Goal: Information Seeking & Learning: Find specific page/section

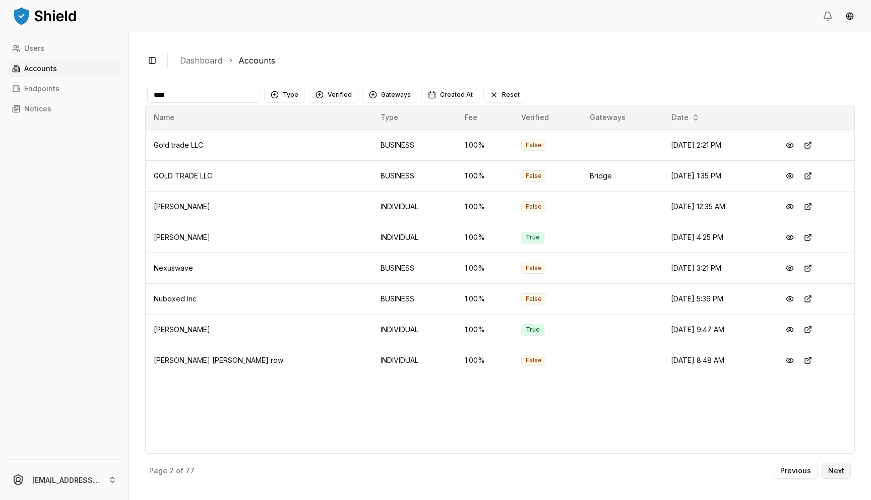
click at [829, 463] on button "Next" at bounding box center [835, 471] width 29 height 16
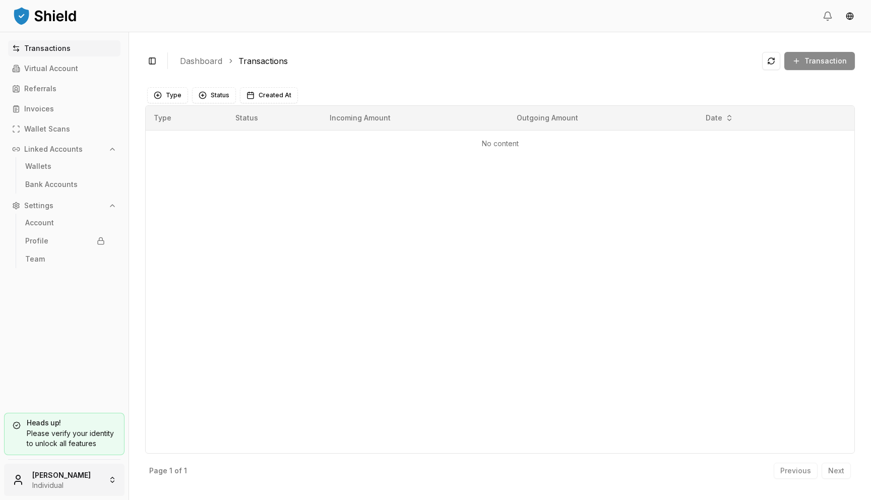
click at [55, 482] on html "Transactions Virtual Account Referrals Invoices Wallet Scans Linked Accounts Wa…" at bounding box center [435, 250] width 871 height 500
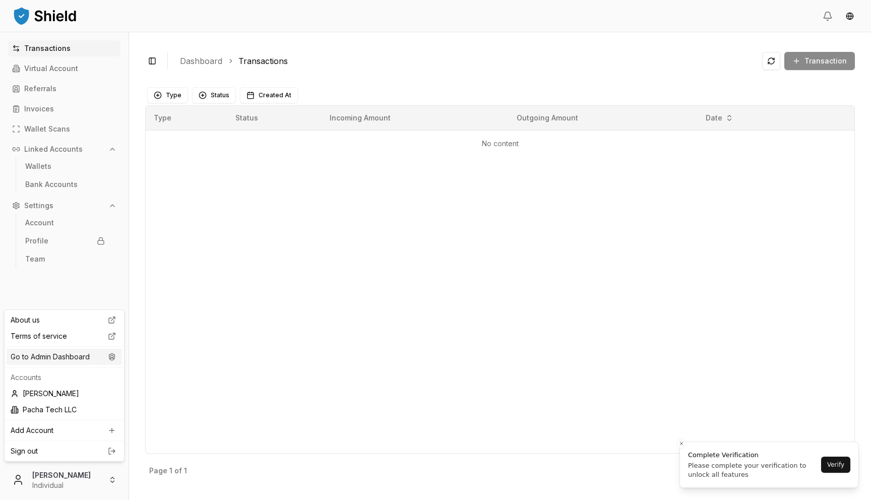
click at [81, 360] on div "Go to Admin Dashboard" at bounding box center [64, 357] width 115 height 16
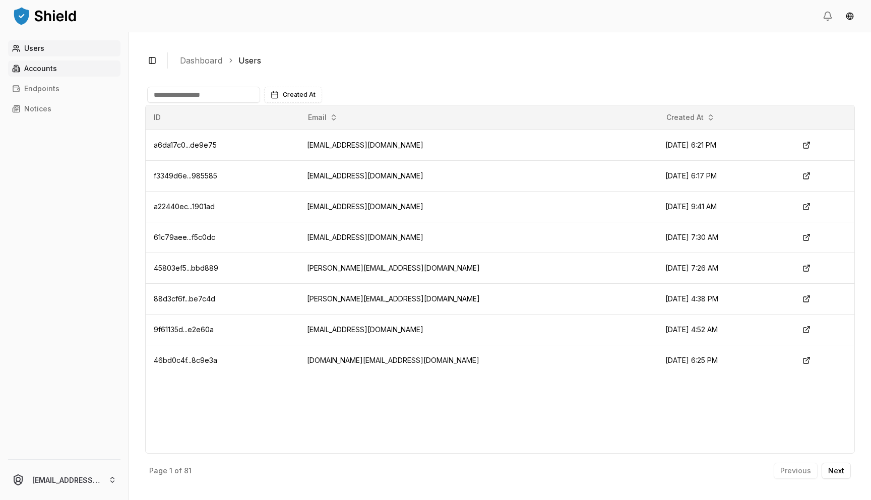
click at [91, 65] on link "Accounts" at bounding box center [64, 68] width 112 height 16
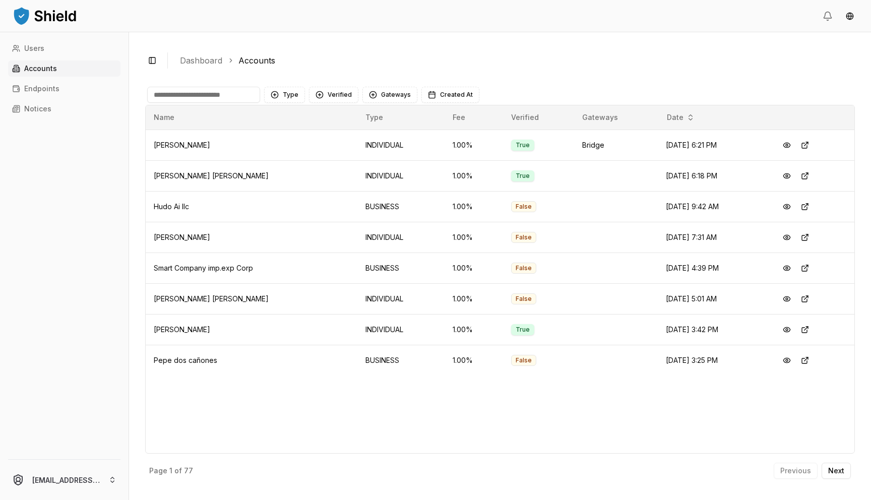
click at [820, 468] on div "Previous Next" at bounding box center [811, 471] width 77 height 16
click at [826, 468] on button "Next" at bounding box center [835, 471] width 29 height 16
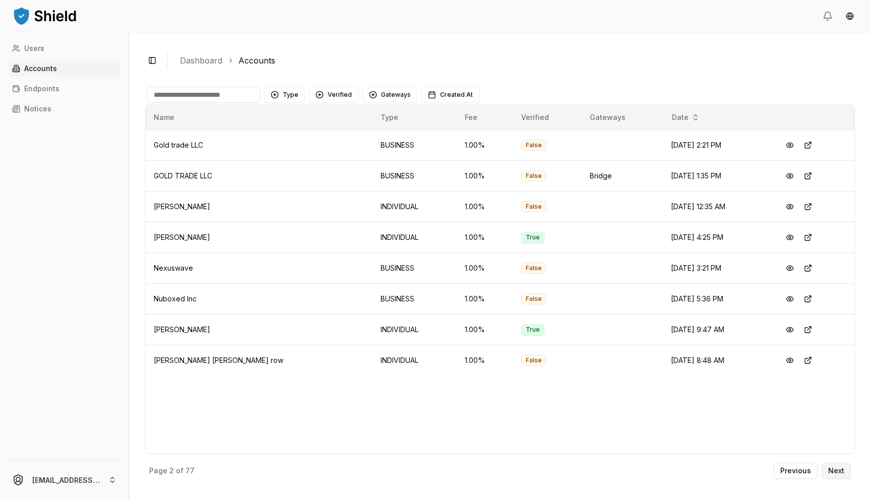
click at [844, 475] on button "Next" at bounding box center [835, 471] width 29 height 16
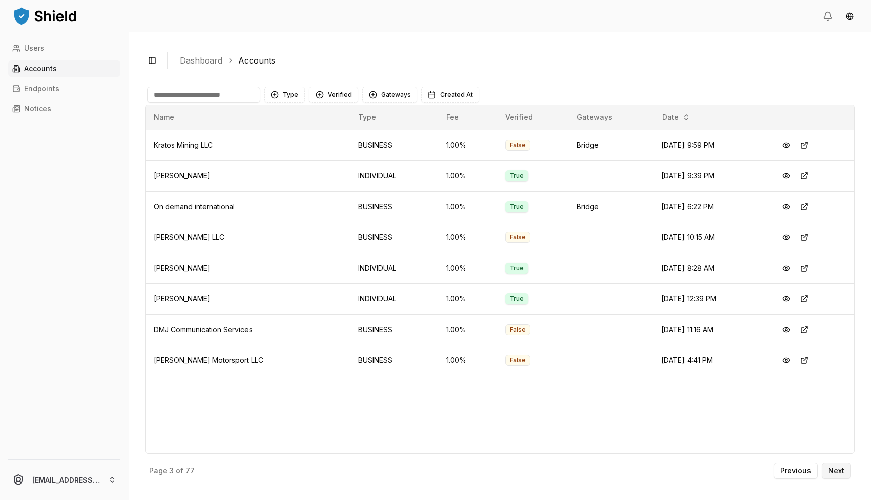
click at [842, 473] on p "Next" at bounding box center [836, 470] width 16 height 7
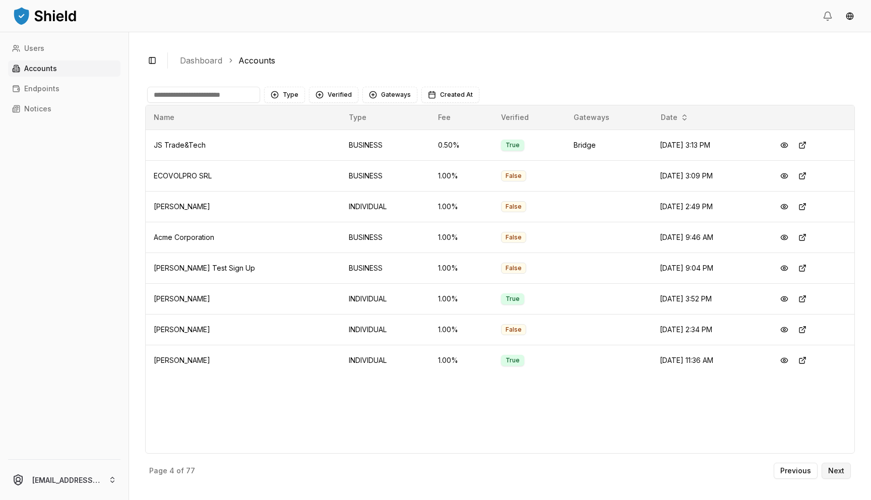
click at [842, 469] on p "Next" at bounding box center [836, 470] width 16 height 7
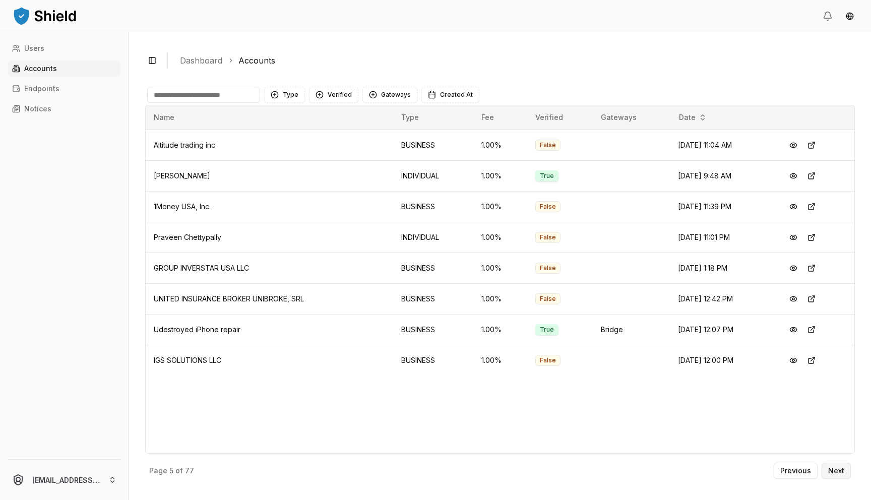
click at [841, 465] on button "Next" at bounding box center [835, 471] width 29 height 16
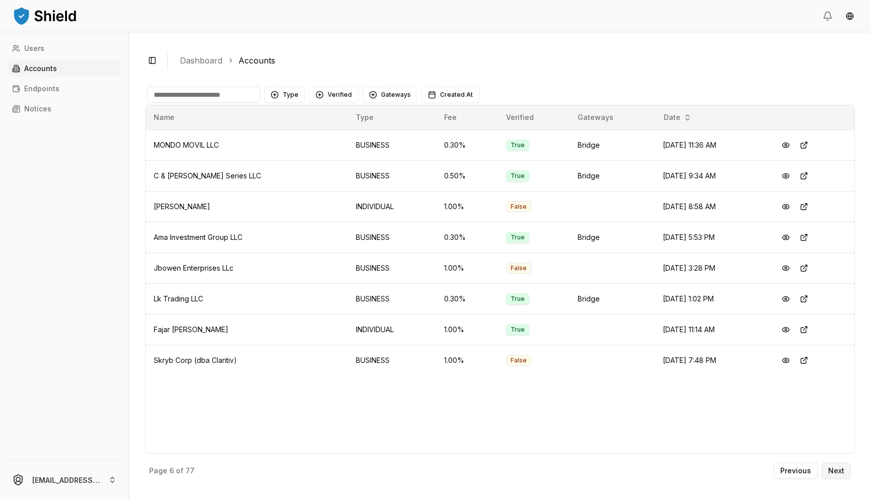
click at [841, 465] on button "Next" at bounding box center [835, 471] width 29 height 16
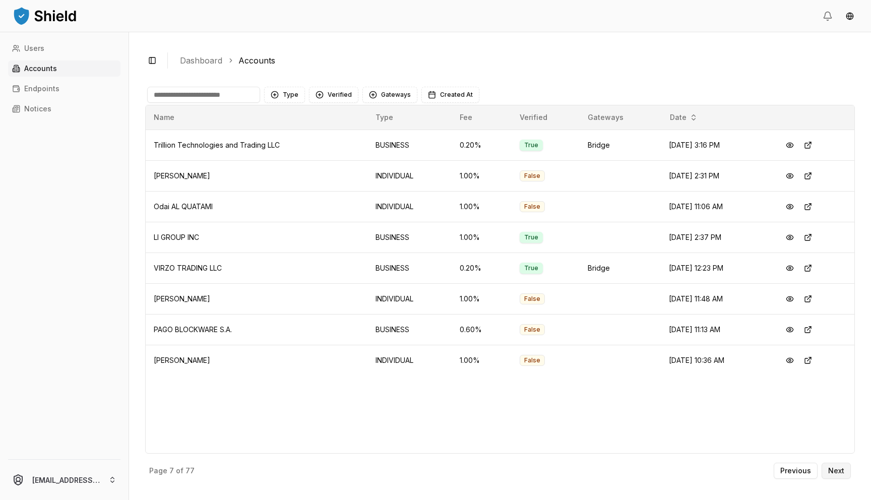
click at [841, 465] on button "Next" at bounding box center [835, 471] width 29 height 16
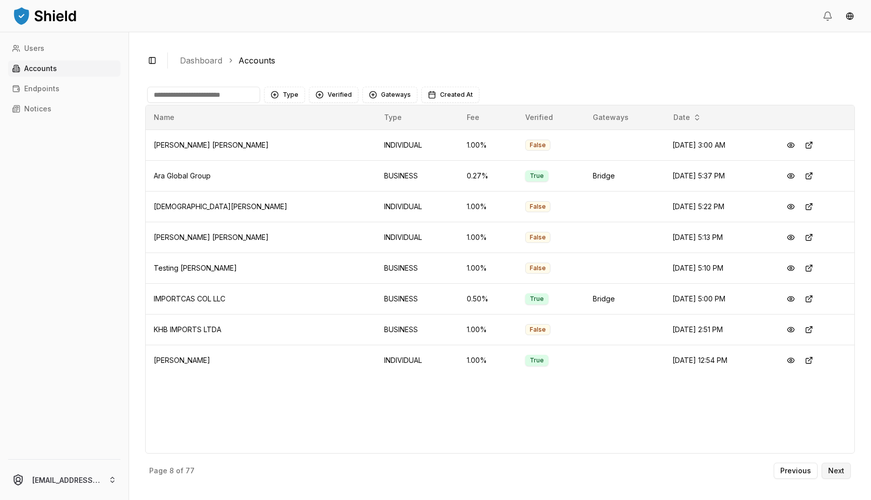
click at [841, 465] on button "Next" at bounding box center [835, 471] width 29 height 16
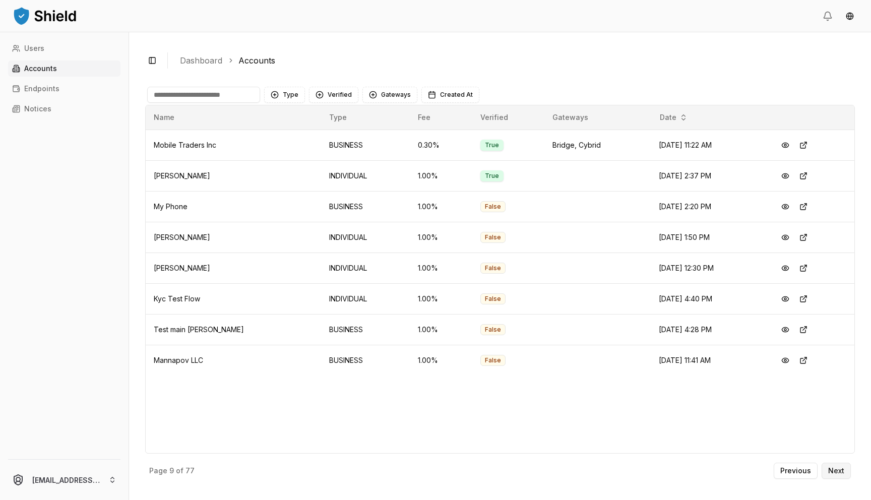
click at [841, 465] on button "Next" at bounding box center [835, 471] width 29 height 16
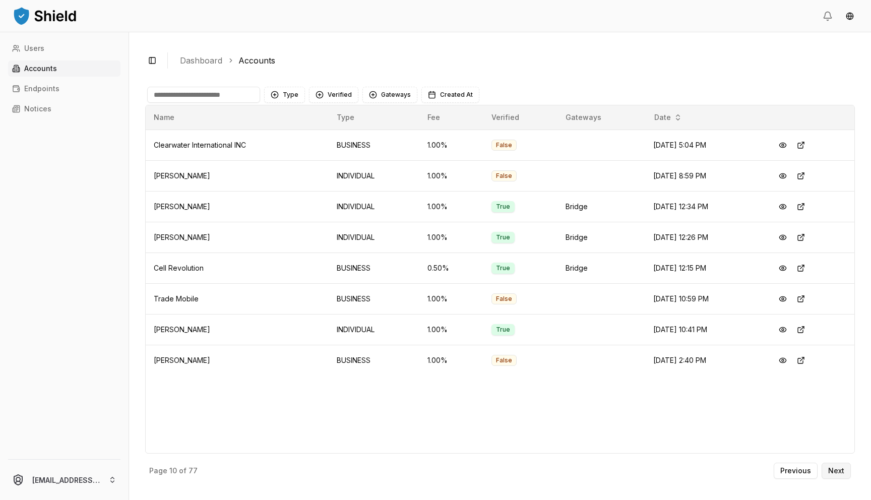
click at [841, 465] on button "Next" at bounding box center [835, 471] width 29 height 16
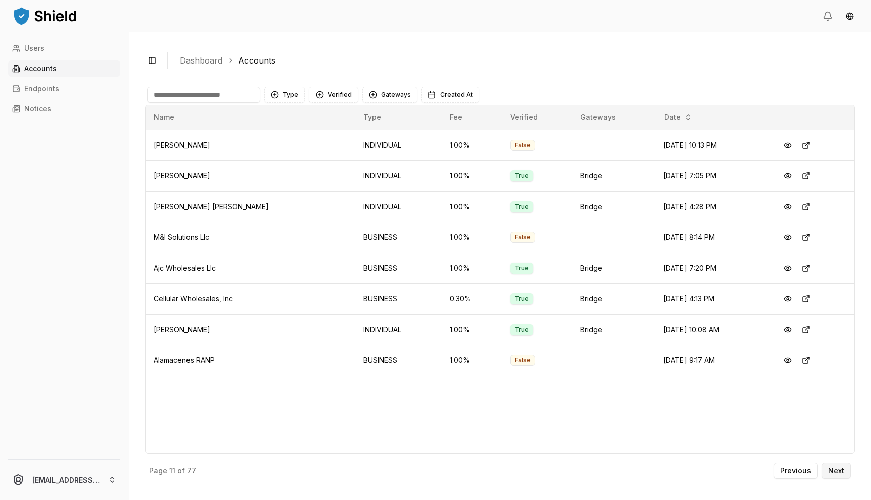
click at [836, 467] on p "Next" at bounding box center [836, 470] width 16 height 7
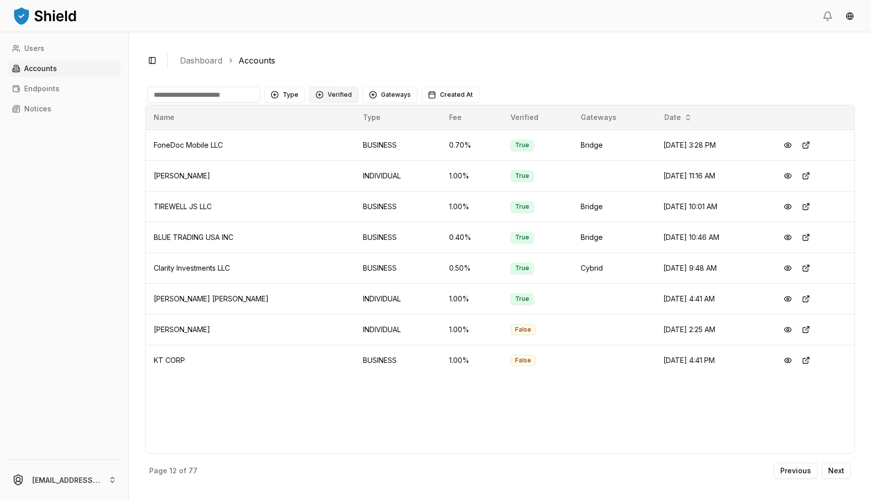
click at [338, 97] on button "Verified" at bounding box center [333, 95] width 49 height 16
click at [366, 140] on div "VERIFIED" at bounding box center [358, 136] width 96 height 16
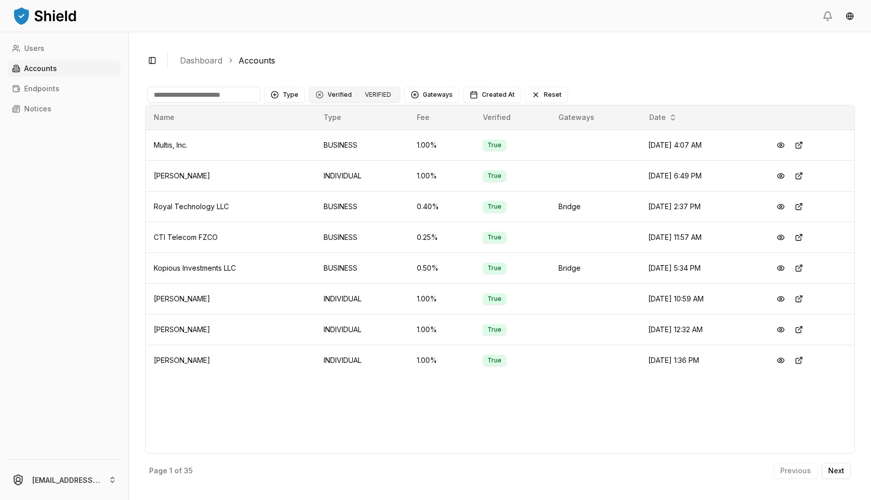
click at [323, 92] on button "Verified 1 VERIFIED" at bounding box center [354, 95] width 91 height 16
click at [376, 25] on header at bounding box center [435, 16] width 871 height 32
click at [289, 100] on button "Type" at bounding box center [284, 95] width 41 height 16
click at [293, 134] on span "INDIVIDUAL" at bounding box center [302, 136] width 38 height 10
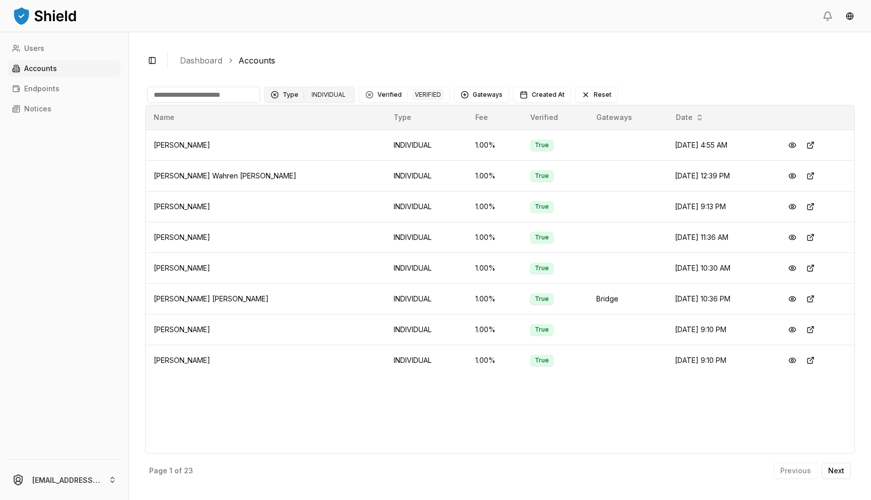
click at [275, 94] on div "Clear Type filter" at bounding box center [275, 95] width 8 height 8
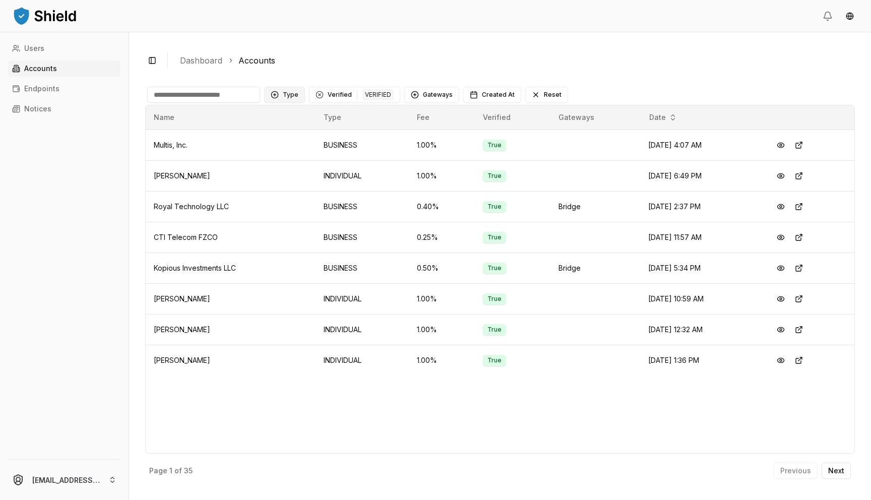
click at [291, 95] on button "Type" at bounding box center [284, 95] width 41 height 16
click at [299, 150] on span "BUSINESS" at bounding box center [300, 152] width 34 height 10
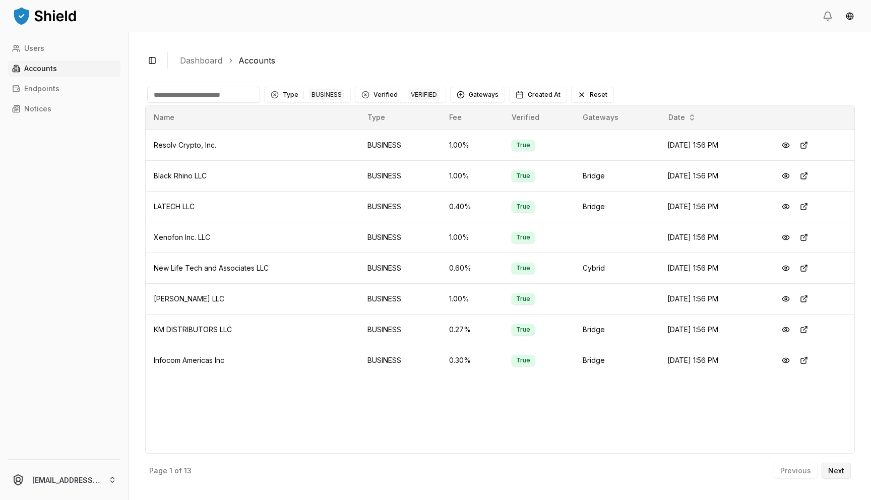
click at [841, 472] on p "Next" at bounding box center [836, 470] width 16 height 7
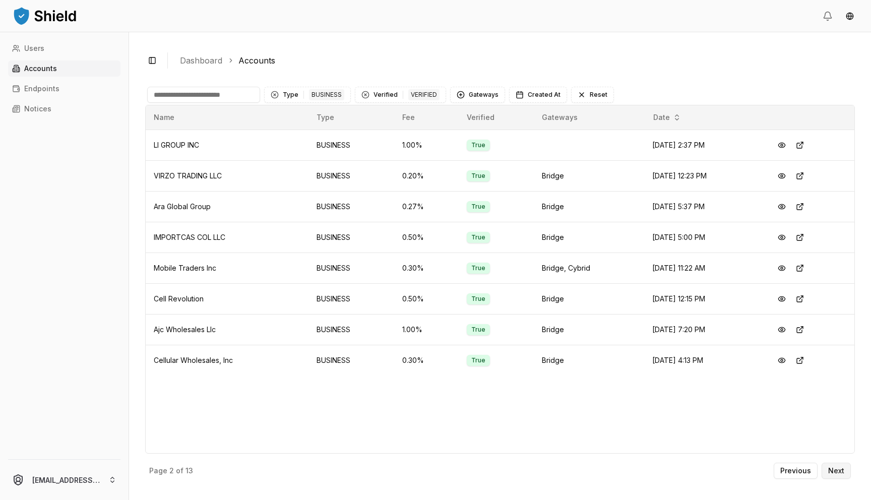
click at [840, 472] on p "Next" at bounding box center [836, 470] width 16 height 7
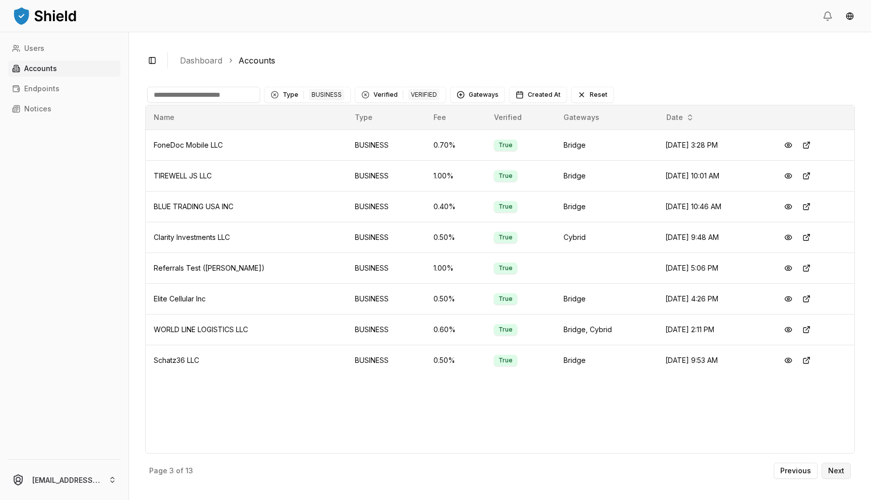
click at [840, 472] on p "Next" at bounding box center [836, 470] width 16 height 7
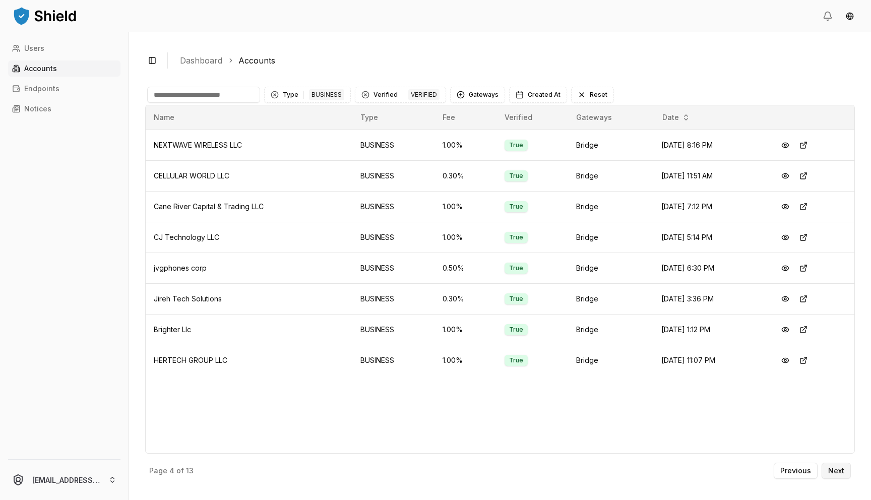
click at [840, 472] on p "Next" at bounding box center [836, 470] width 16 height 7
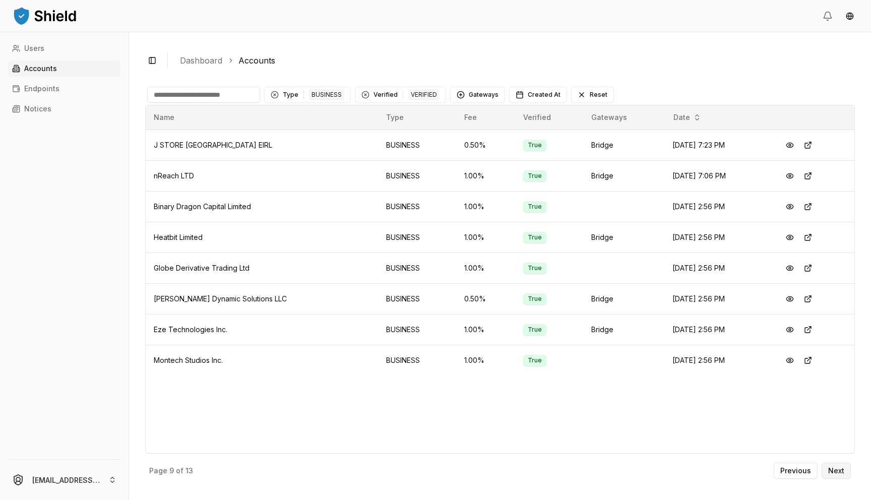
click at [840, 472] on p "Next" at bounding box center [836, 470] width 16 height 7
click at [840, 472] on div "Previous Next" at bounding box center [811, 471] width 77 height 16
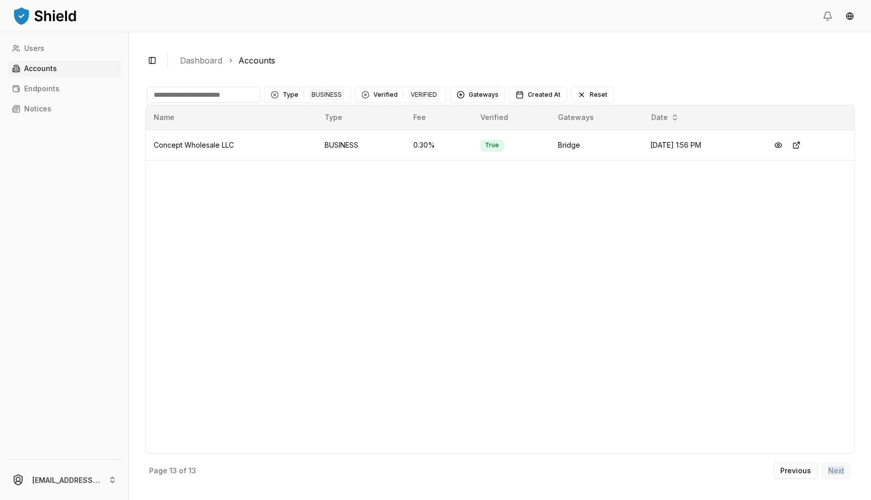
click at [840, 472] on div "Previous Next" at bounding box center [811, 471] width 77 height 16
click at [780, 475] on button "Previous" at bounding box center [795, 471] width 44 height 16
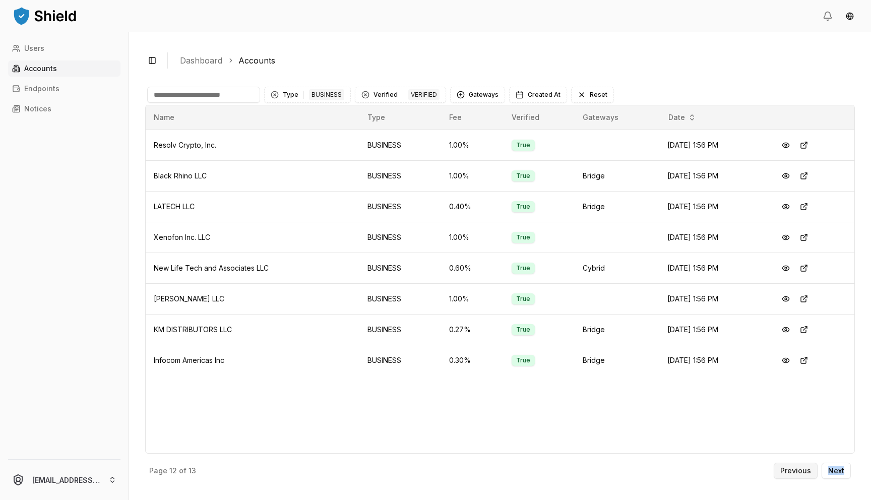
click at [780, 475] on button "Previous" at bounding box center [795, 471] width 44 height 16
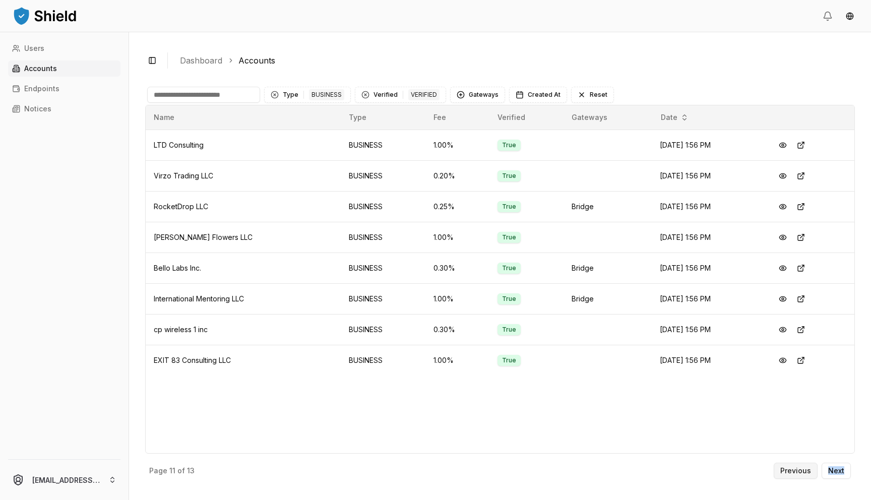
click at [780, 475] on button "Previous" at bounding box center [795, 471] width 44 height 16
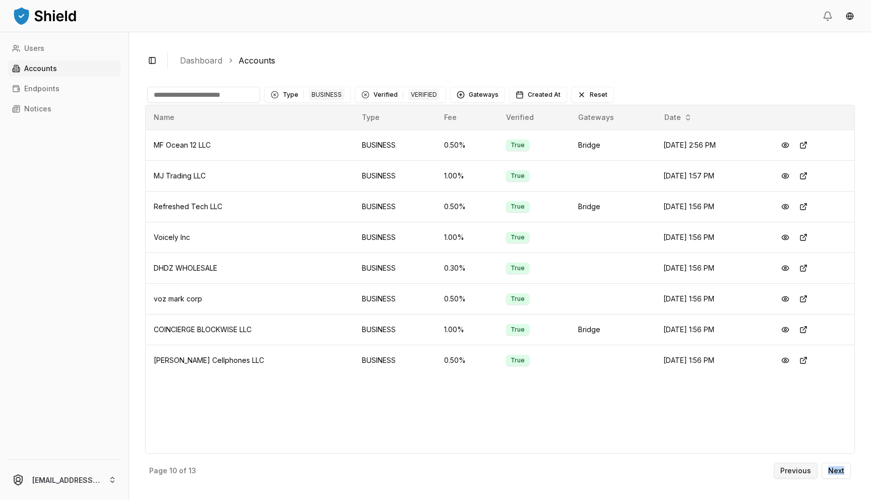
click at [780, 475] on button "Previous" at bounding box center [795, 471] width 44 height 16
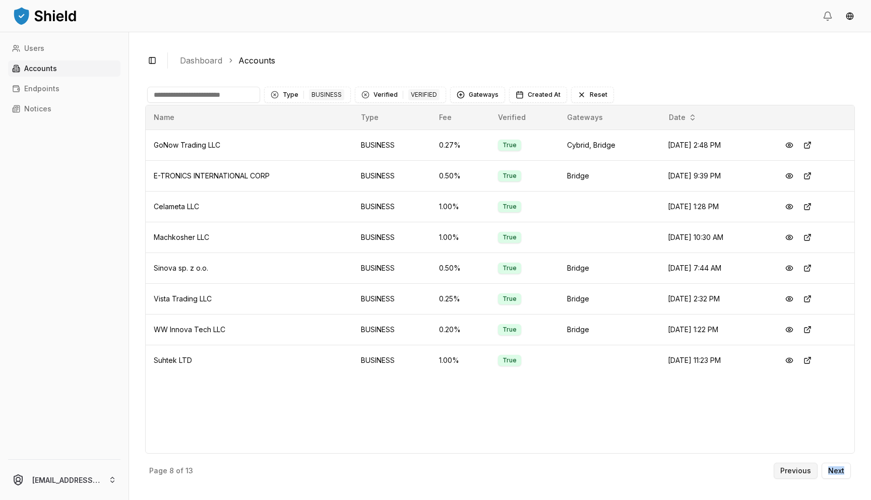
click at [780, 475] on button "Previous" at bounding box center [795, 471] width 44 height 16
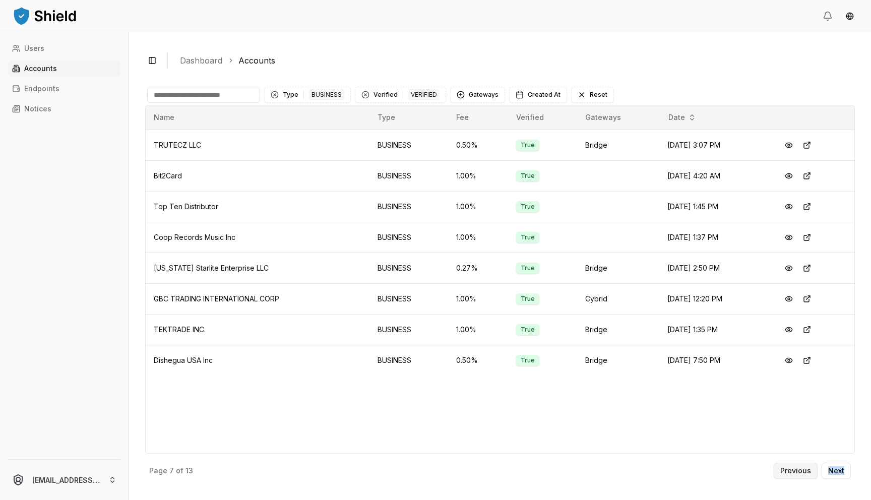
click at [780, 475] on button "Previous" at bounding box center [795, 471] width 44 height 16
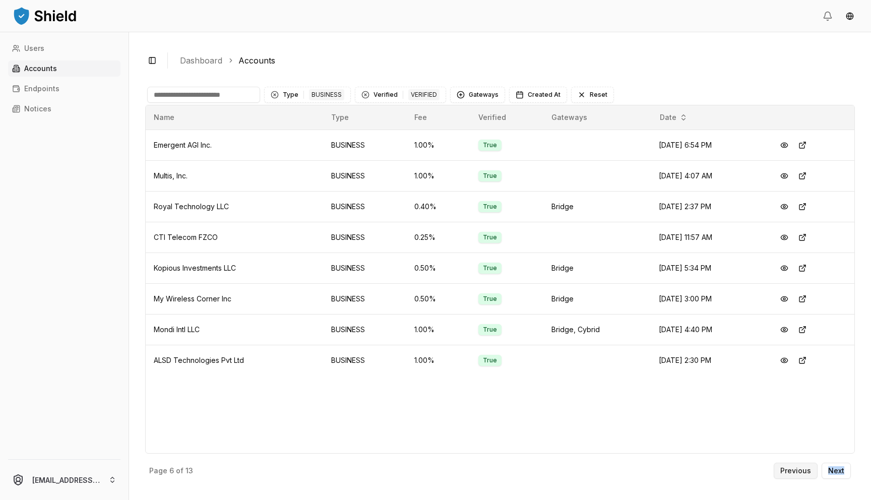
click at [780, 475] on button "Previous" at bounding box center [795, 471] width 44 height 16
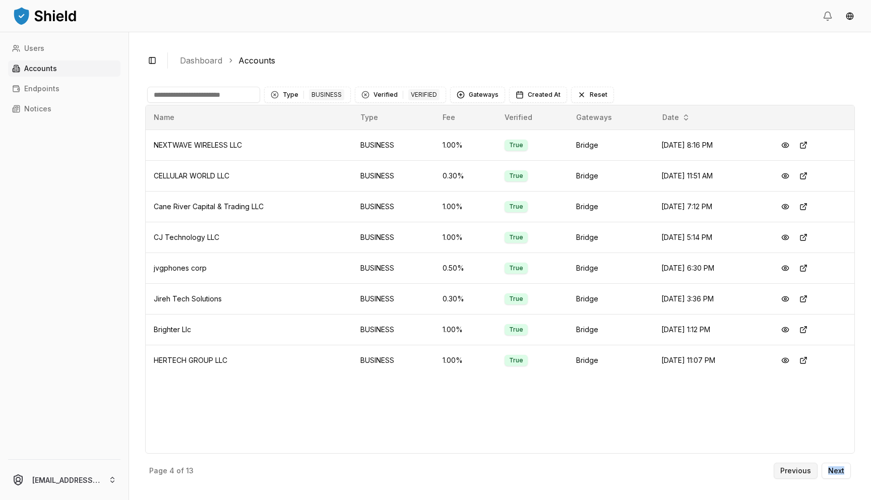
click at [780, 475] on button "Previous" at bounding box center [795, 471] width 44 height 16
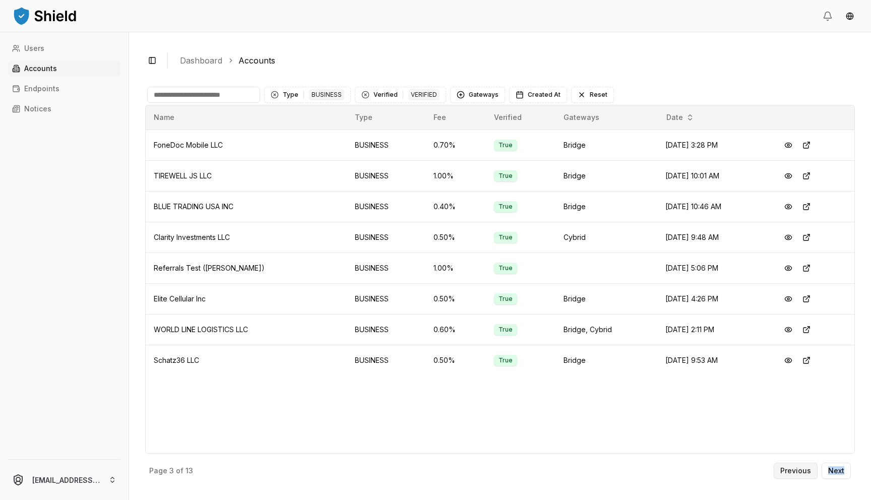
click at [780, 475] on button "Previous" at bounding box center [795, 471] width 44 height 16
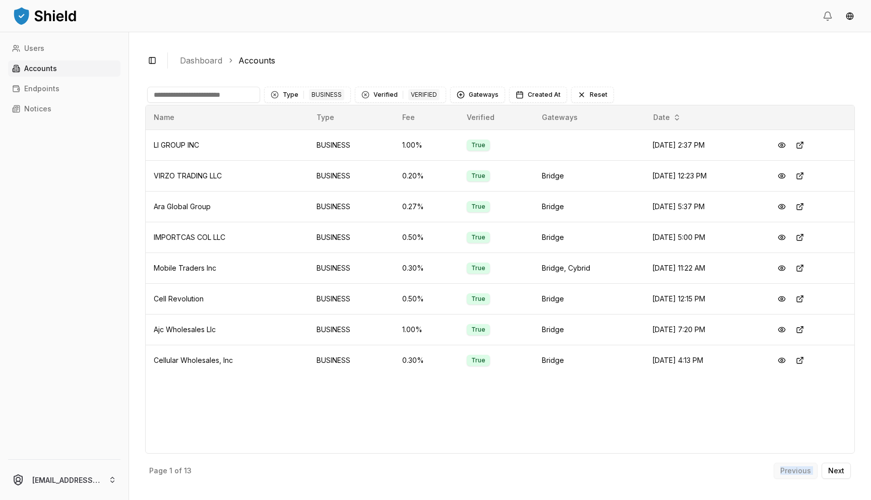
click at [780, 475] on div "Previous Next" at bounding box center [811, 471] width 77 height 16
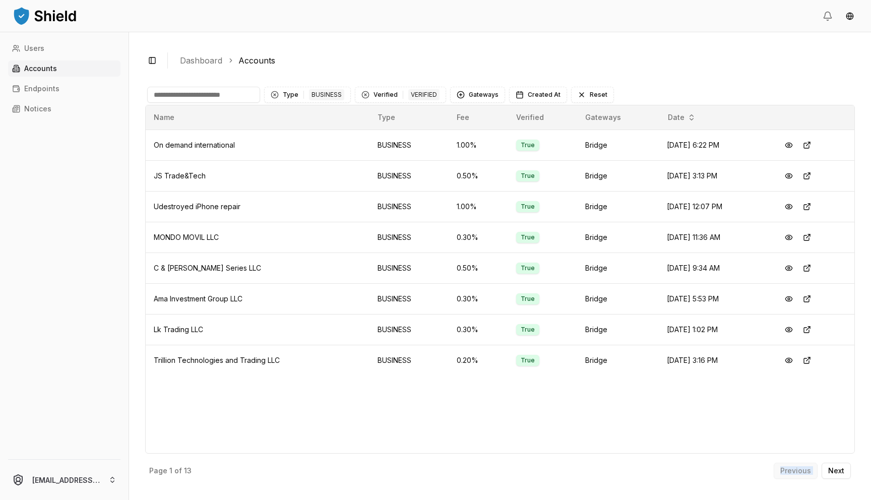
click at [780, 475] on div "Previous Next" at bounding box center [811, 471] width 77 height 16
click at [280, 100] on button "Type 1 BUSINESS" at bounding box center [307, 95] width 87 height 16
click at [276, 97] on div "Clear Type filter" at bounding box center [275, 95] width 8 height 8
click at [218, 93] on input at bounding box center [203, 95] width 113 height 16
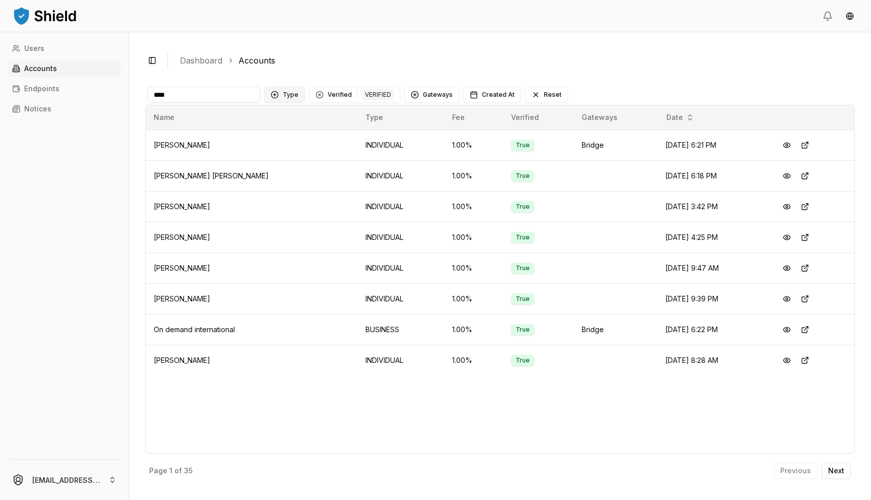
type input "****"
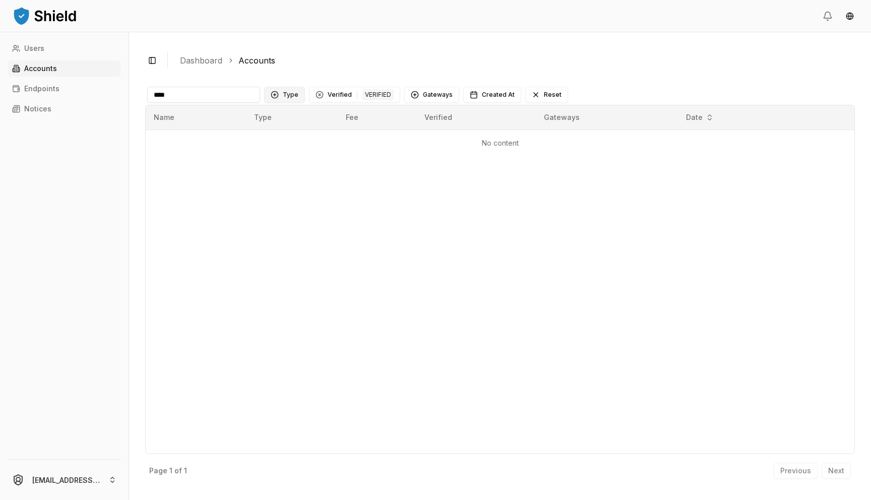
click at [204, 91] on input "****" at bounding box center [203, 95] width 113 height 16
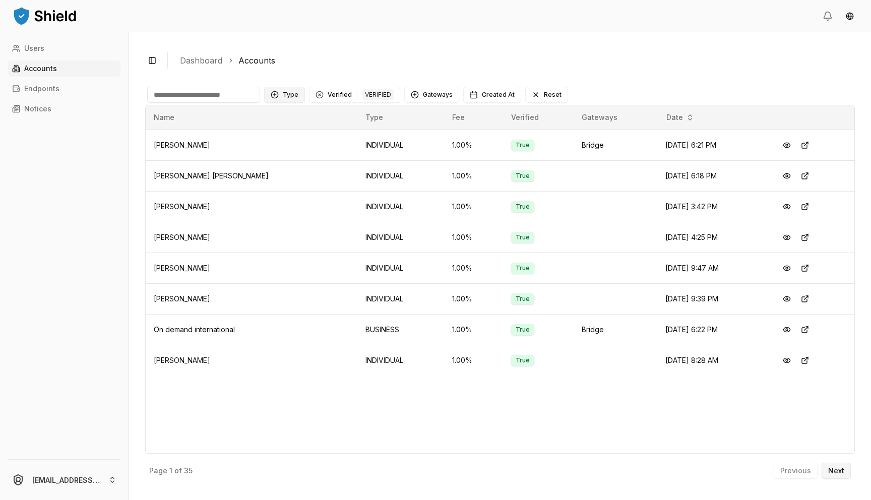
click at [826, 473] on button "Next" at bounding box center [835, 471] width 29 height 16
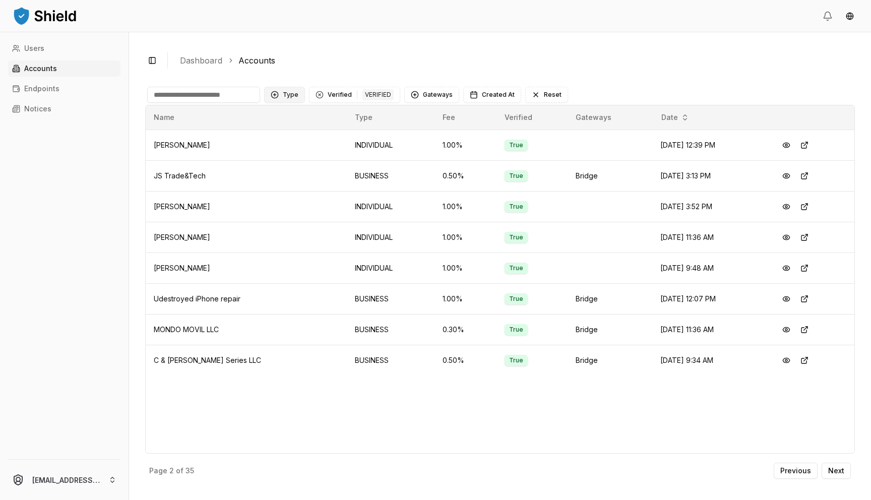
click at [234, 98] on input at bounding box center [203, 95] width 113 height 16
type input "****"
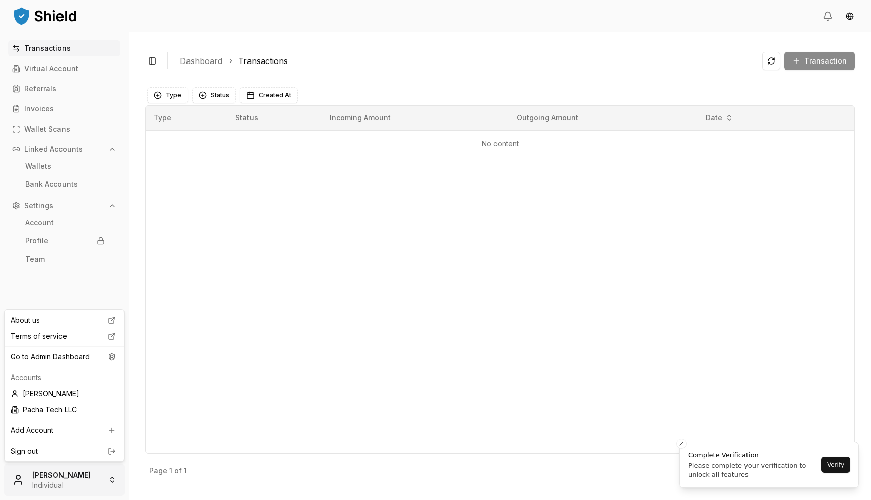
click at [76, 471] on html "Transactions Virtual Account Referrals Invoices Wallet Scans Linked Accounts Wa…" at bounding box center [435, 250] width 871 height 500
click at [82, 358] on div "Go to Admin Dashboard" at bounding box center [64, 357] width 115 height 16
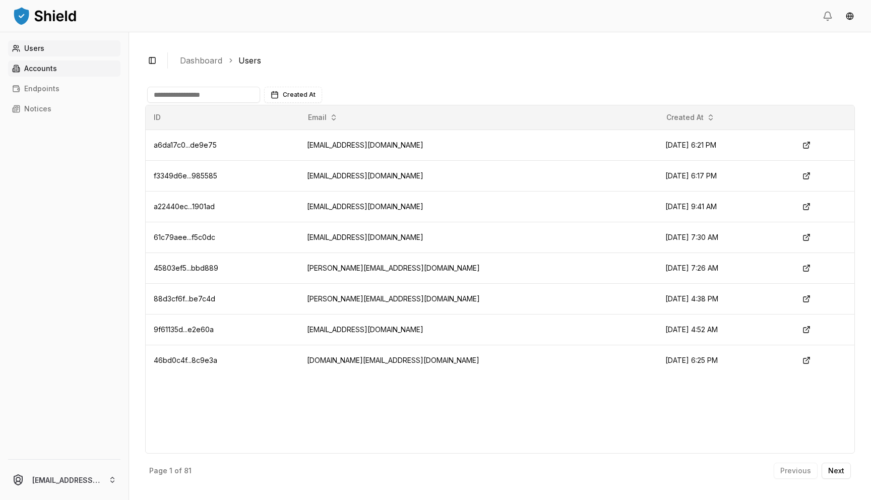
click at [63, 71] on link "Accounts" at bounding box center [64, 68] width 112 height 16
